Goal: Information Seeking & Learning: Learn about a topic

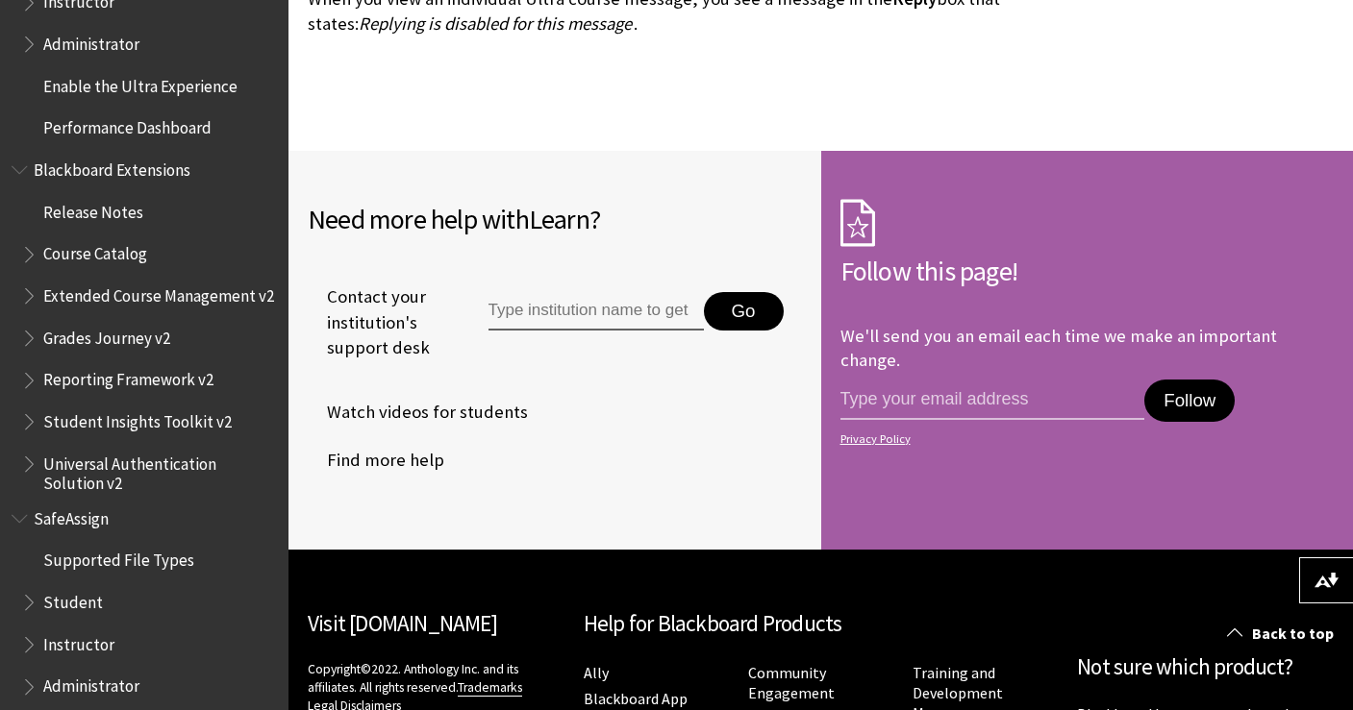
scroll to position [5968, 0]
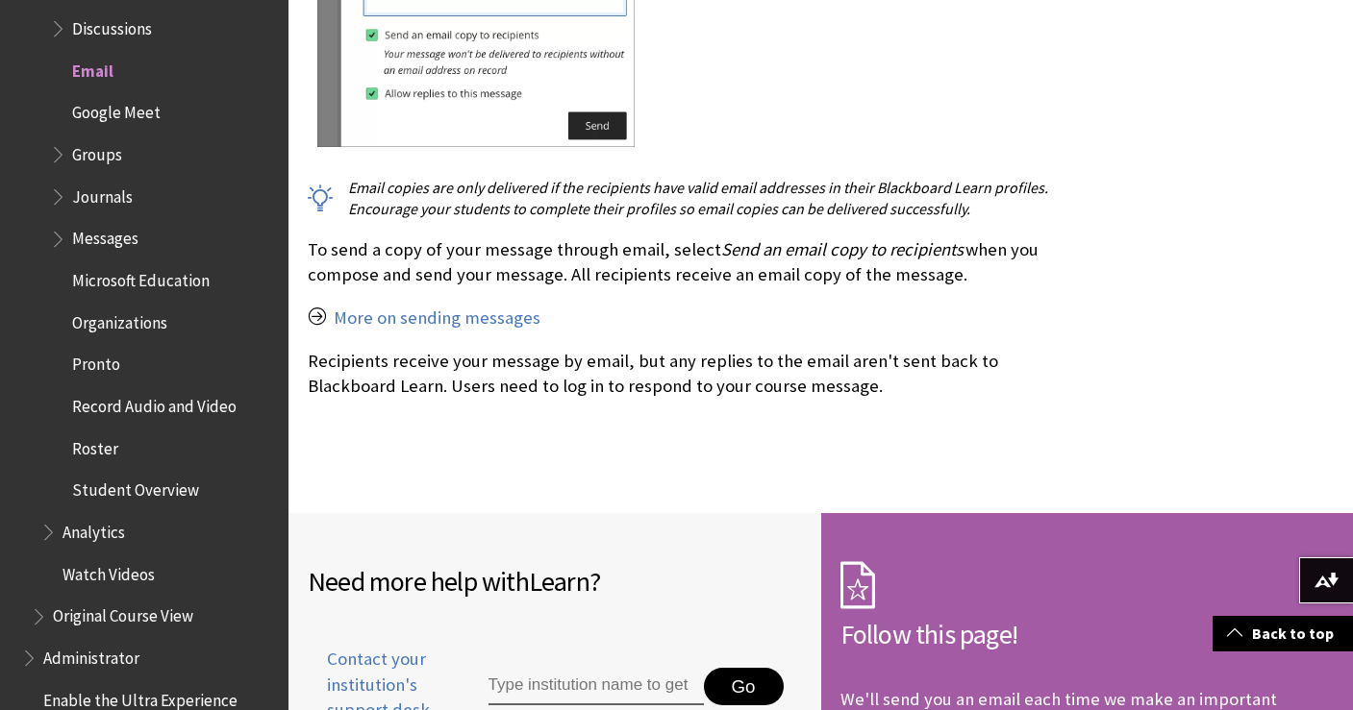
scroll to position [1240, 0]
